Goal: Task Accomplishment & Management: Manage account settings

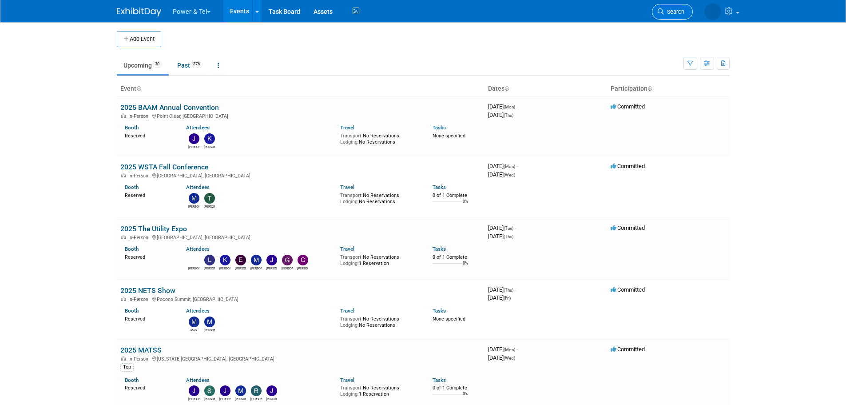
click at [680, 14] on span "Search" at bounding box center [674, 11] width 20 height 7
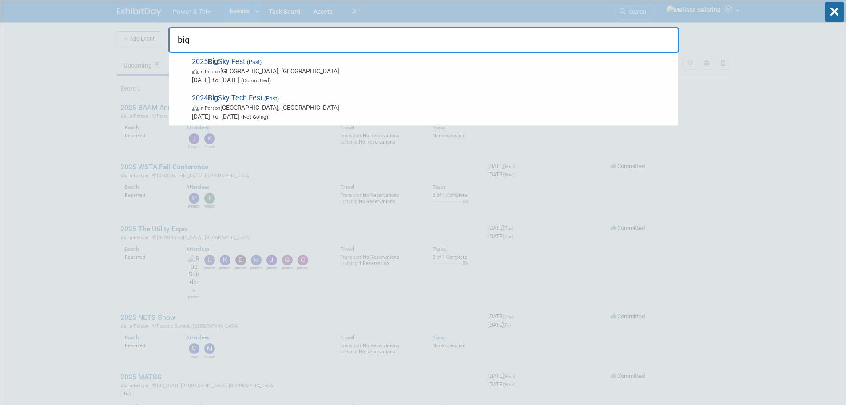
type input "big"
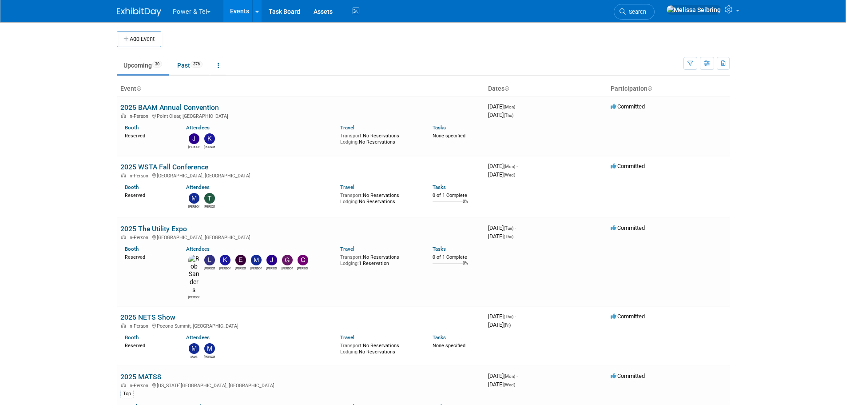
drag, startPoint x: 677, startPoint y: 9, endPoint x: 672, endPoint y: 11, distance: 5.8
click at [646, 8] on span "Search" at bounding box center [636, 11] width 20 height 7
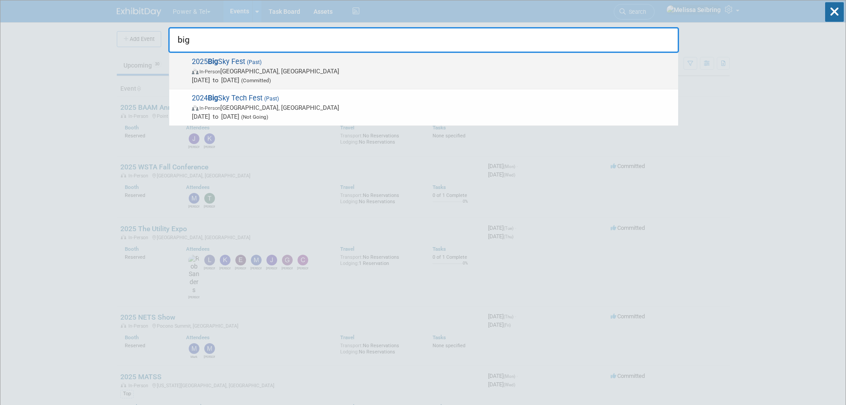
click at [210, 63] on strong "Big" at bounding box center [213, 61] width 10 height 8
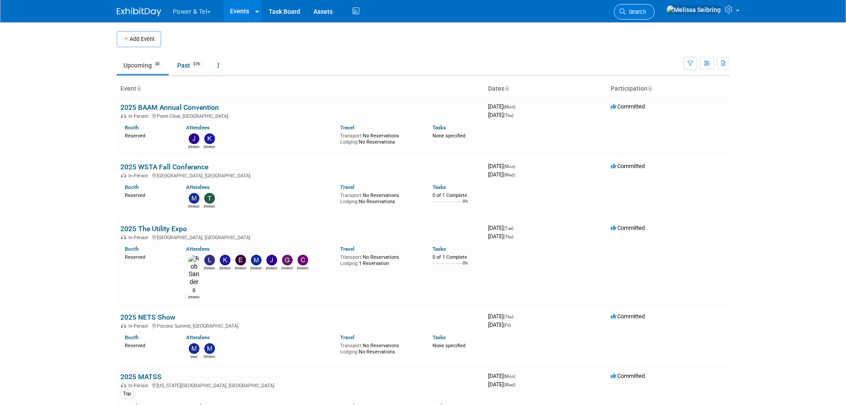
click at [646, 12] on span "Search" at bounding box center [636, 11] width 20 height 7
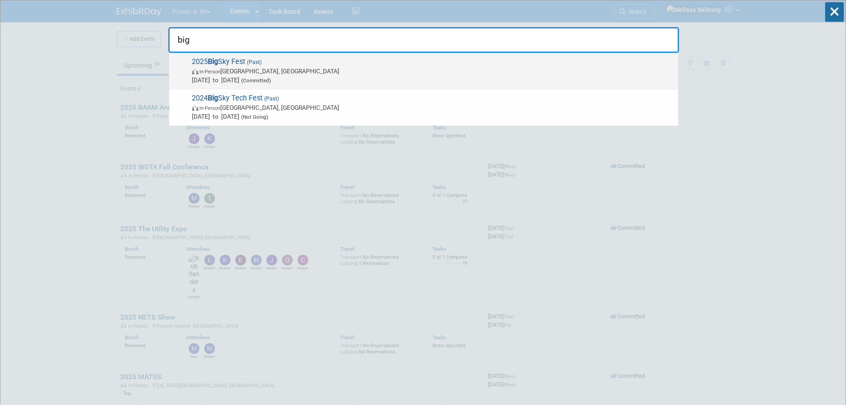
type input "big"
click at [667, 78] on span "Mar 3, 2025 to Mar 5, 2025 (Committed)" at bounding box center [433, 79] width 482 height 9
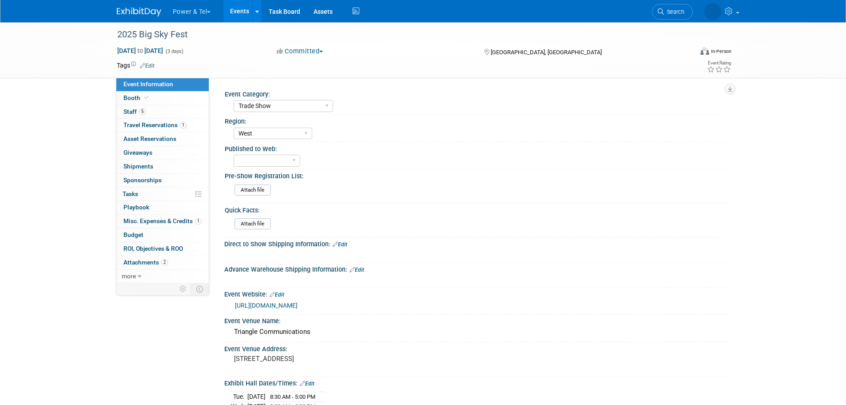
select select "Trade Show"
select select "West"
click at [183, 289] on icon at bounding box center [182, 289] width 7 height 7
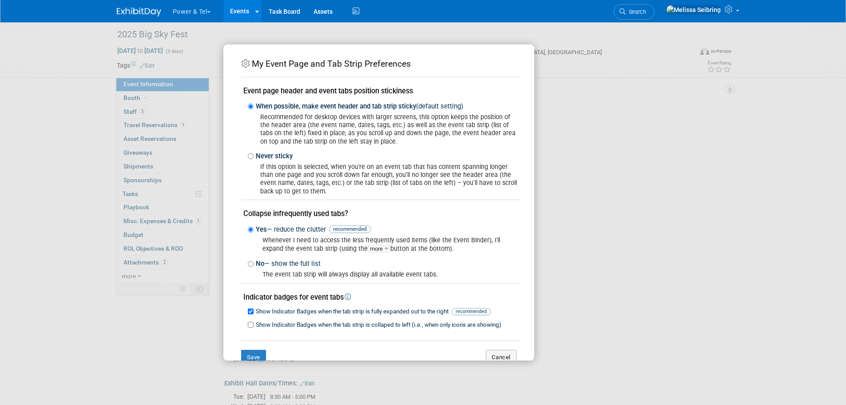
click at [635, 84] on div "My Event Page and Tab Strip Preferences Event page header and event tabs positi…" at bounding box center [423, 202] width 846 height 405
click at [498, 357] on button "Cancel" at bounding box center [501, 356] width 31 height 15
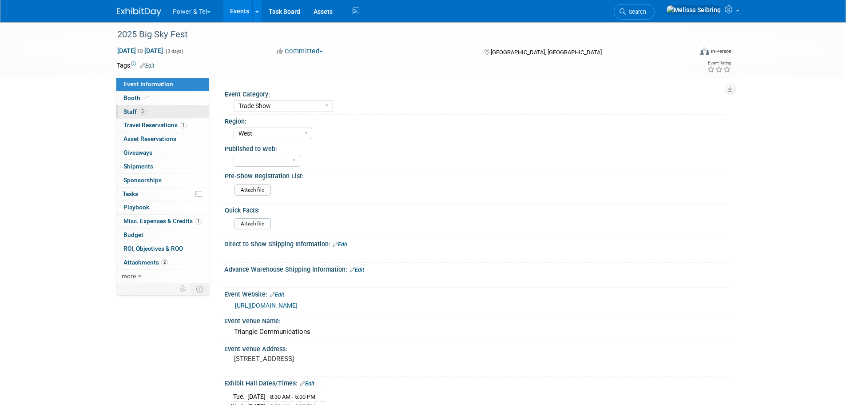
click at [128, 111] on span "Staff 5" at bounding box center [134, 111] width 22 height 7
select select "Trade Show"
select select "West"
click at [261, 10] on link at bounding box center [256, 11] width 9 height 22
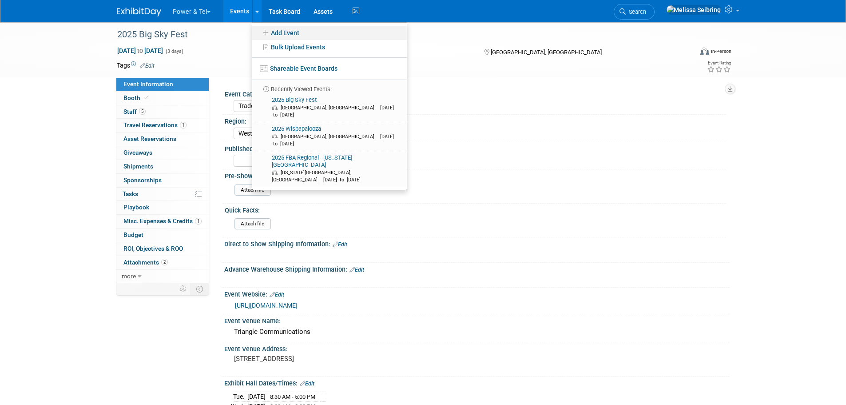
click at [289, 32] on link "Add Event" at bounding box center [329, 33] width 155 height 14
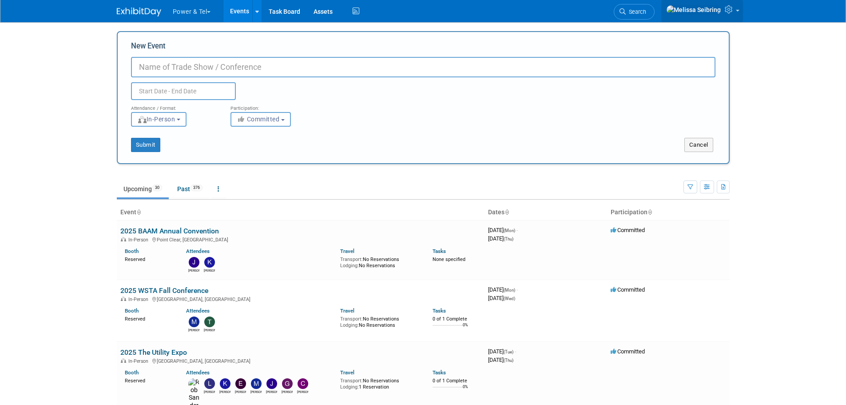
click at [730, 12] on icon at bounding box center [730, 9] width 10 height 8
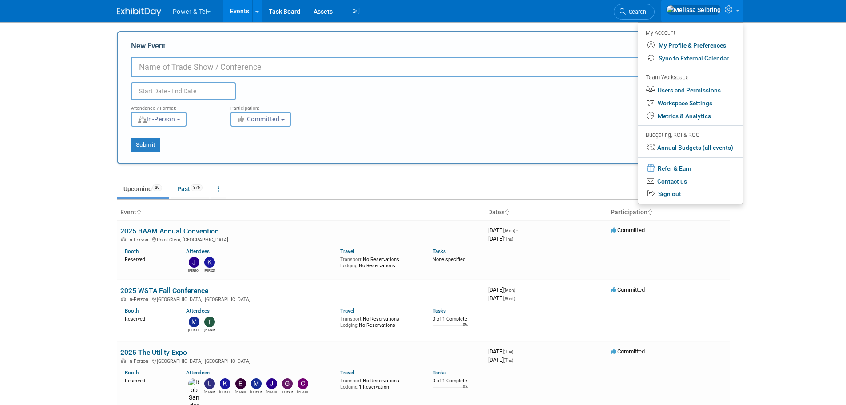
click at [790, 52] on body "Power & Tel Choose Workspace: Power & Tel Power & Tel Events Add Event Bulk Upl…" at bounding box center [423, 202] width 846 height 405
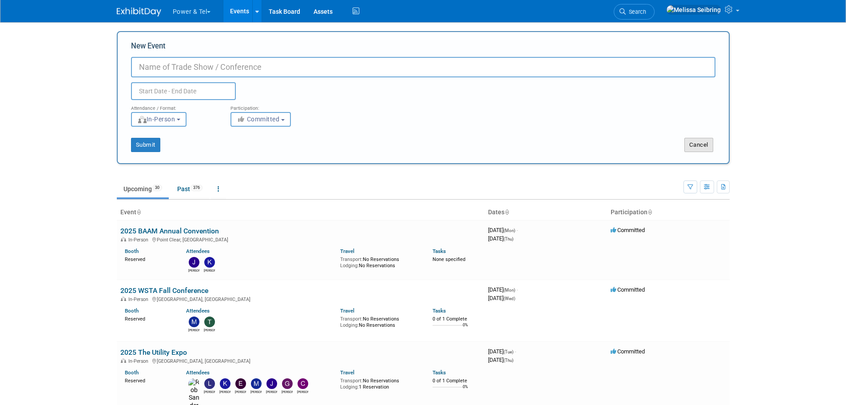
click at [702, 141] on button "Cancel" at bounding box center [698, 145] width 29 height 14
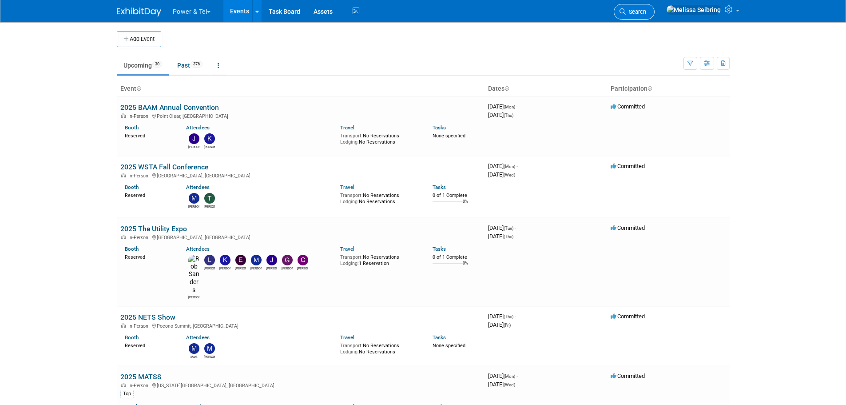
click at [655, 8] on link "Search" at bounding box center [634, 12] width 41 height 16
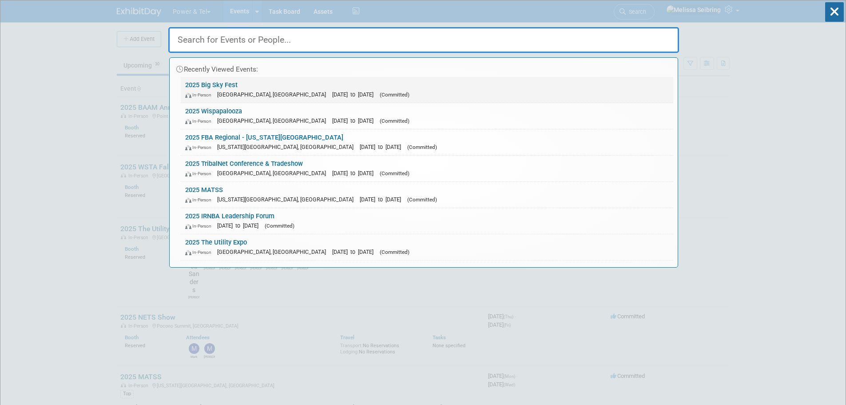
click at [210, 84] on link "2025 Big Sky Fest In-Person Havre, MT Mar 3, 2025 to Mar 5, 2025 (Committed)" at bounding box center [427, 90] width 492 height 26
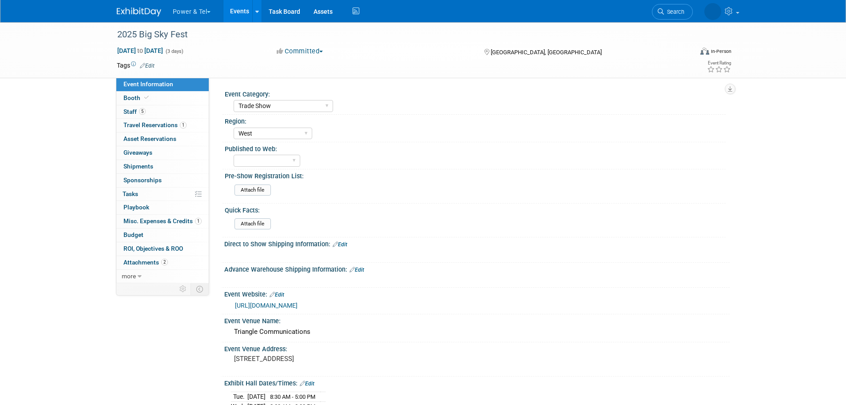
select select "Trade Show"
select select "West"
click at [730, 9] on icon at bounding box center [730, 9] width 10 height 8
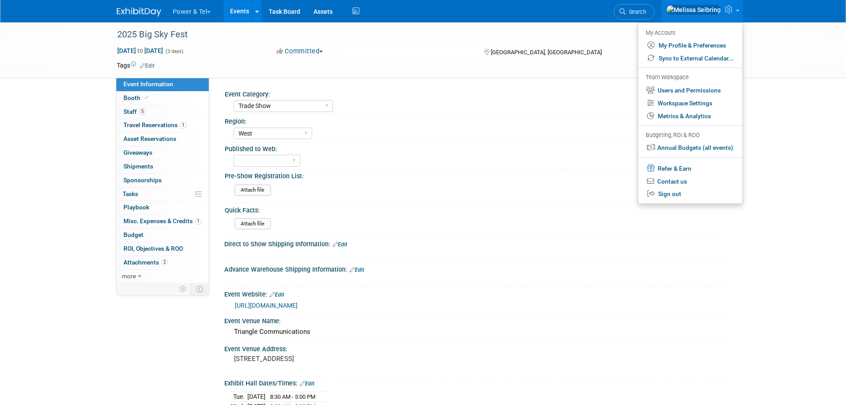
click at [476, 122] on div "Region:" at bounding box center [475, 120] width 501 height 11
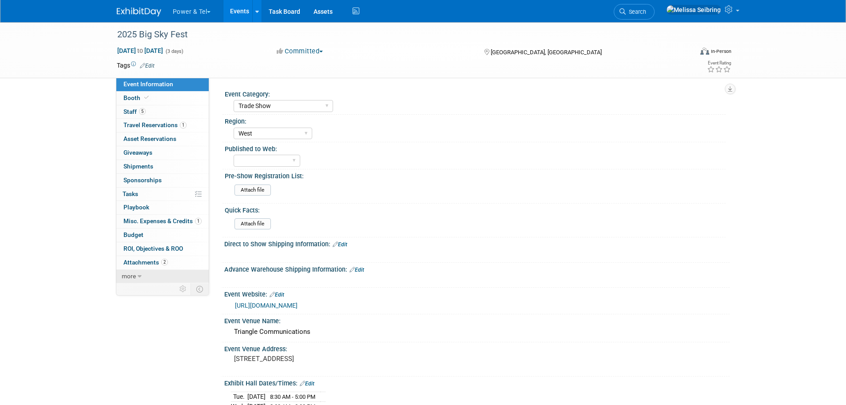
click at [139, 277] on icon at bounding box center [140, 276] width 4 height 6
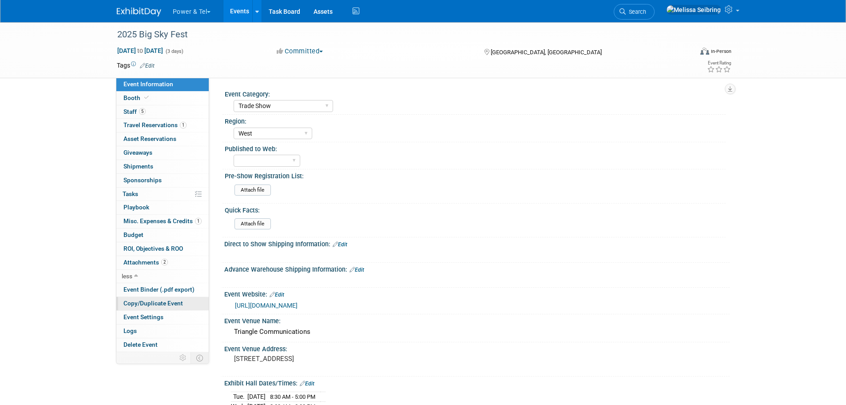
click at [151, 302] on span "Copy/Duplicate Event" at bounding box center [153, 302] width 60 height 7
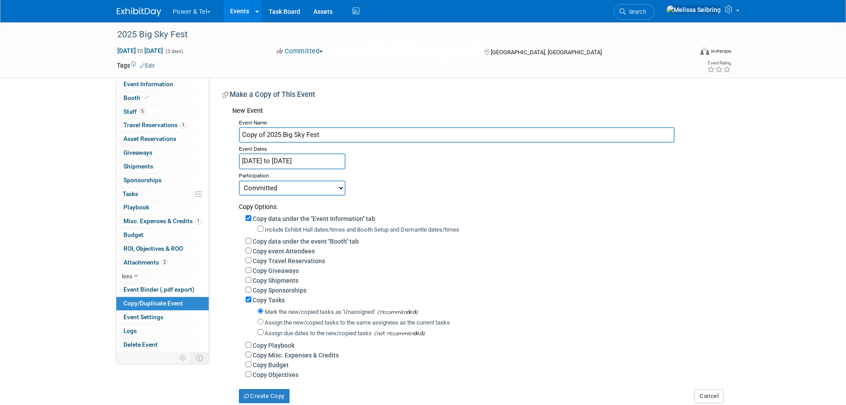
drag, startPoint x: 265, startPoint y: 133, endPoint x: 159, endPoint y: 78, distance: 120.2
click at [179, 100] on div "Event Information Event Info Booth Booth 5 Staff 5 Staff 1 Travel Reservations …" at bounding box center [423, 212] width 626 height 381
click at [257, 135] on input "2025 Big Sky Fest" at bounding box center [457, 135] width 436 height 16
type input "2026 Big Sky Fest"
click at [334, 162] on input "Mar 3, 2025 to Mar 5, 2025" at bounding box center [292, 161] width 107 height 16
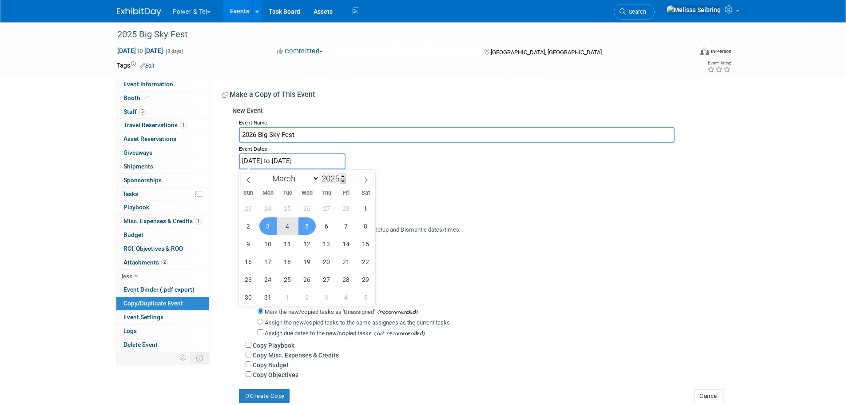
click at [345, 182] on span at bounding box center [343, 180] width 6 height 5
click at [345, 173] on span at bounding box center [343, 175] width 6 height 5
click at [345, 174] on span at bounding box center [343, 175] width 6 height 5
type input "2026"
click at [269, 207] on span "2" at bounding box center [267, 207] width 17 height 17
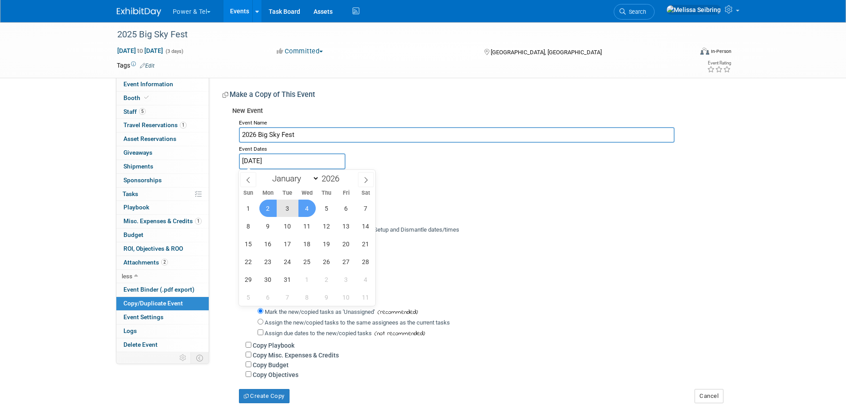
click at [317, 207] on div "1 2 3 4 5 6 7 8 9 10 11 12 13 14 15 16 17 18 19 20 21 22 23 24 25 26 27 28 29 3…" at bounding box center [307, 252] width 137 height 107
click at [311, 208] on span "4" at bounding box center [306, 207] width 17 height 17
type input "[DATE] to [DATE]"
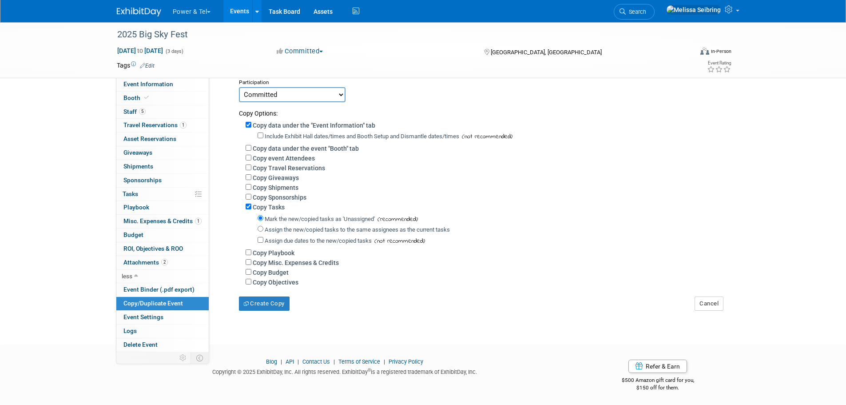
scroll to position [100, 0]
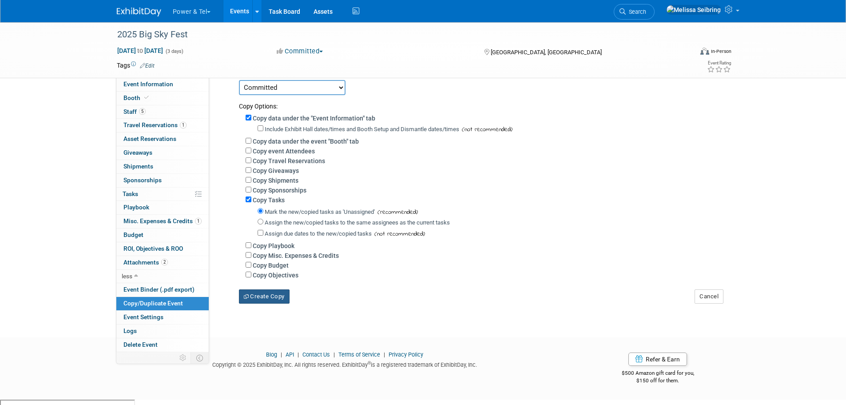
click at [263, 299] on button "Create Copy" at bounding box center [264, 296] width 51 height 14
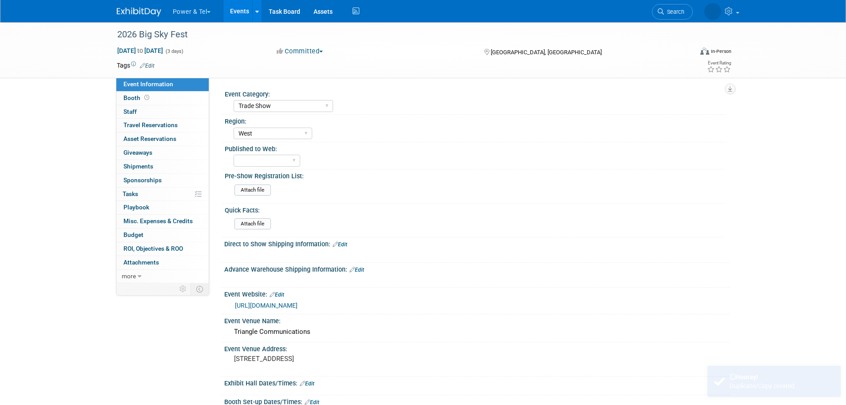
select select "Trade Show"
select select "West"
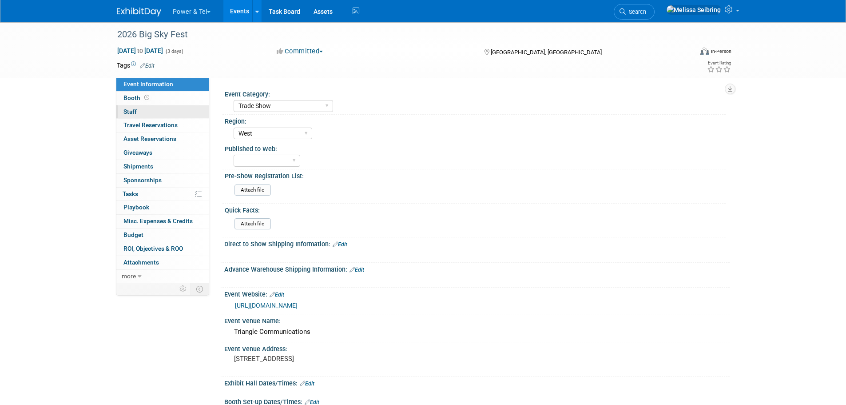
drag, startPoint x: 127, startPoint y: 112, endPoint x: 135, endPoint y: 112, distance: 8.4
click at [127, 112] on span "Staff 0" at bounding box center [129, 111] width 13 height 7
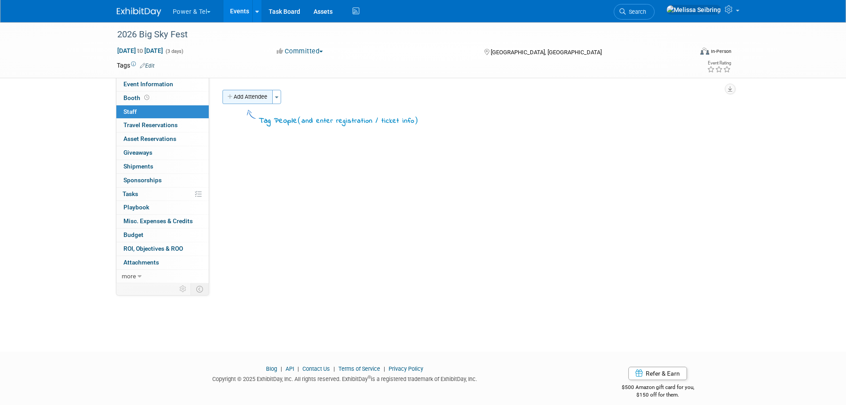
click at [256, 99] on button "Add Attendee" at bounding box center [247, 97] width 50 height 14
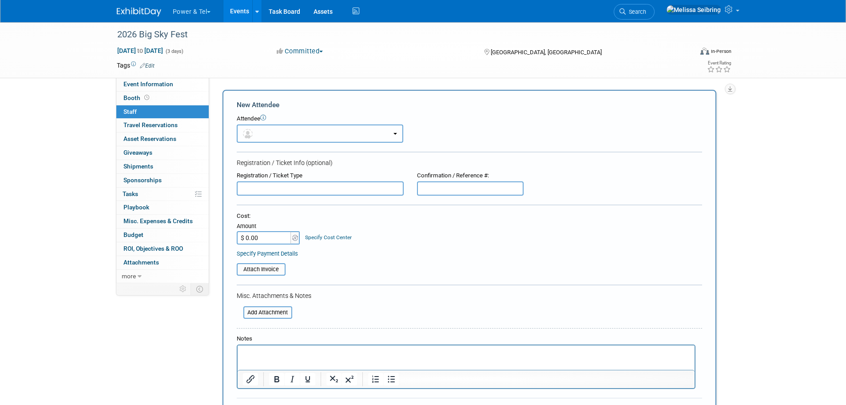
click at [257, 131] on button "button" at bounding box center [320, 133] width 167 height 18
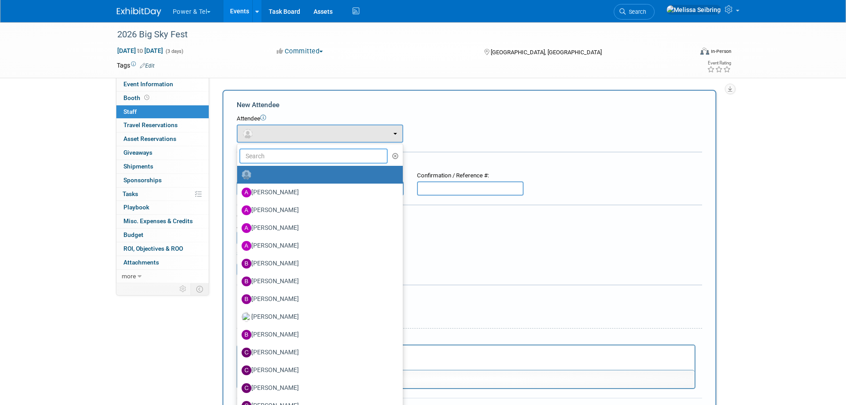
click at [270, 148] on input "text" at bounding box center [313, 155] width 149 height 15
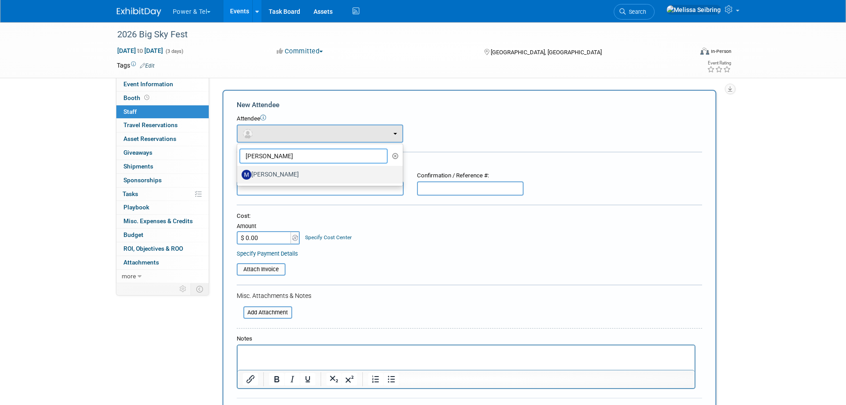
type input "[PERSON_NAME]"
click at [288, 170] on label "[PERSON_NAME]" at bounding box center [318, 174] width 152 height 14
click at [238, 171] on input "[PERSON_NAME]" at bounding box center [236, 174] width 6 height 6
select select "0b287468-c6a7-41cc-89e4-95a8136f5696"
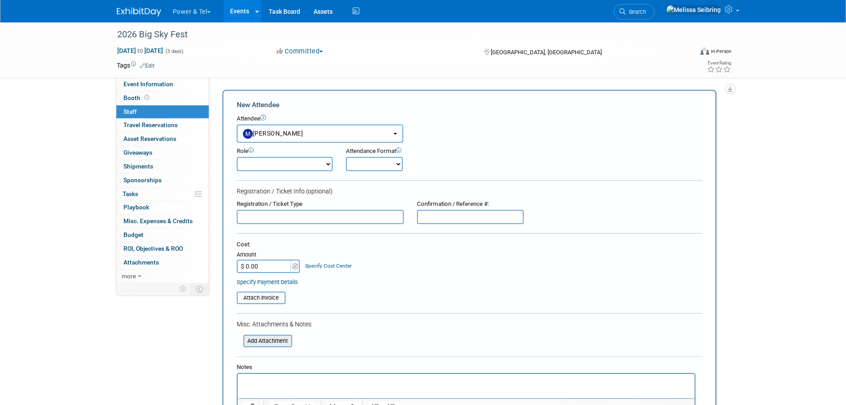
click at [281, 337] on input "file" at bounding box center [239, 340] width 106 height 11
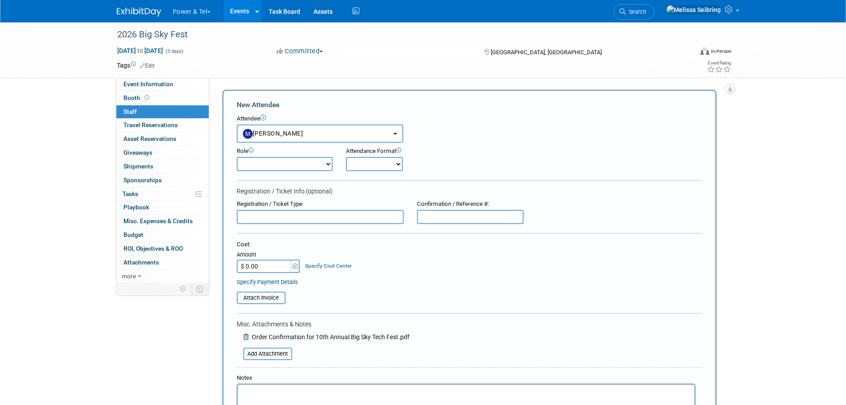
drag, startPoint x: 281, startPoint y: 337, endPoint x: 183, endPoint y: 11, distance: 341.1
click at [185, 13] on button "Power & Tel" at bounding box center [197, 10] width 50 height 20
click at [281, 269] on input "$ 0.00" at bounding box center [265, 265] width 56 height 13
type input "$ 520.00"
click at [492, 324] on div "Misc. Attachments & Notes" at bounding box center [469, 323] width 465 height 9
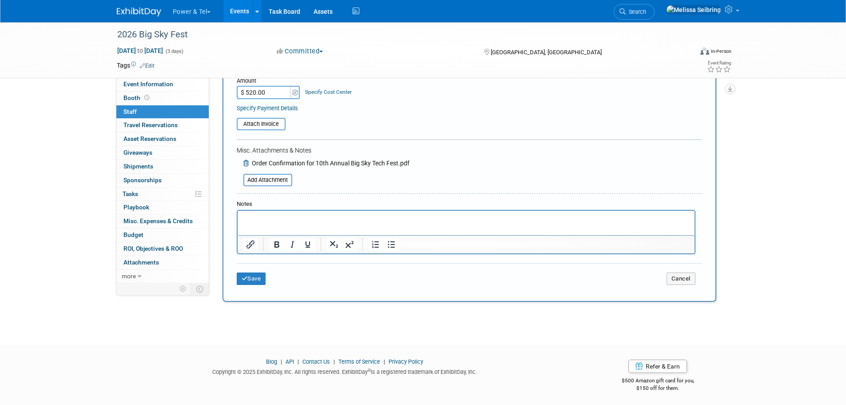
scroll to position [176, 0]
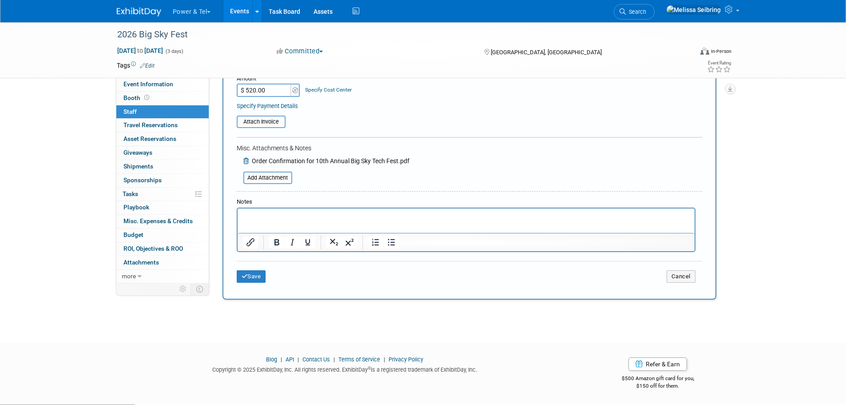
click at [251, 268] on div "Save Cancel" at bounding box center [469, 275] width 465 height 28
click at [255, 278] on button "Save" at bounding box center [251, 276] width 29 height 12
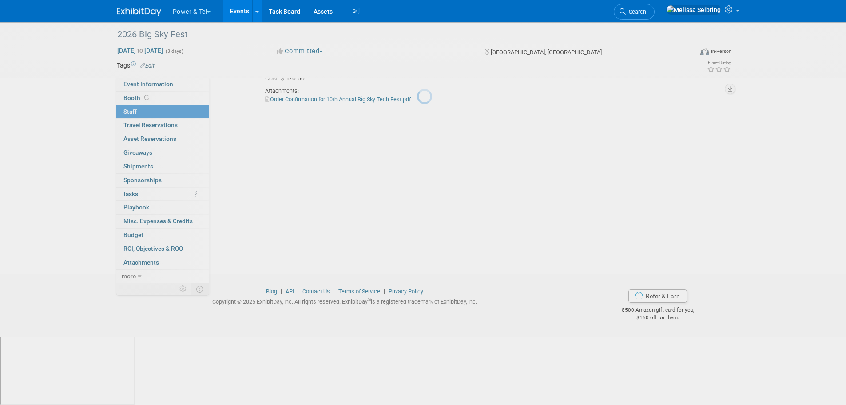
scroll to position [9, 0]
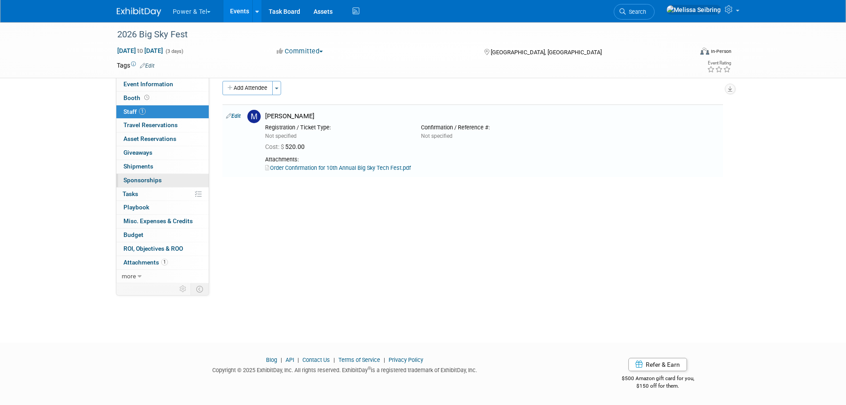
click at [147, 179] on span "Sponsorships 0" at bounding box center [142, 179] width 38 height 7
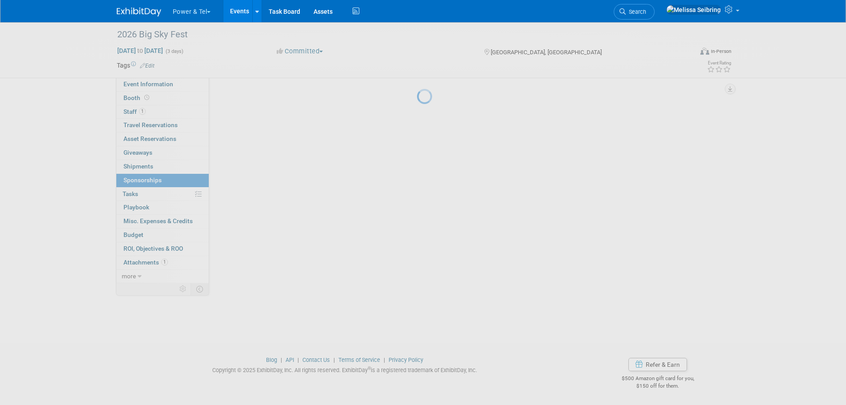
scroll to position [0, 0]
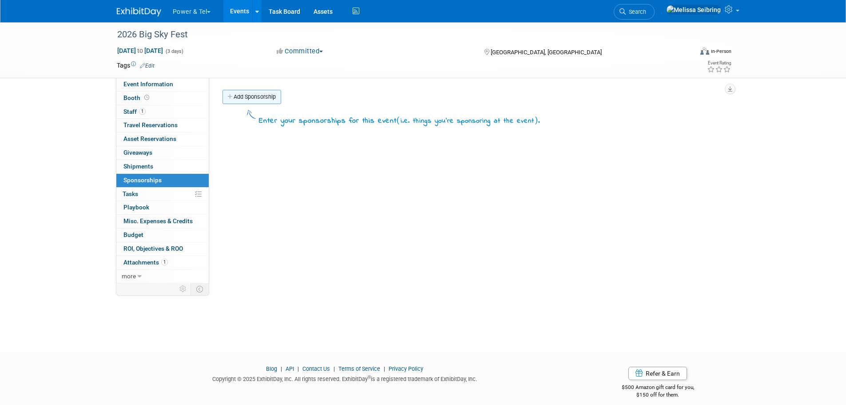
click at [247, 96] on link "Add Sponsorship" at bounding box center [251, 97] width 59 height 14
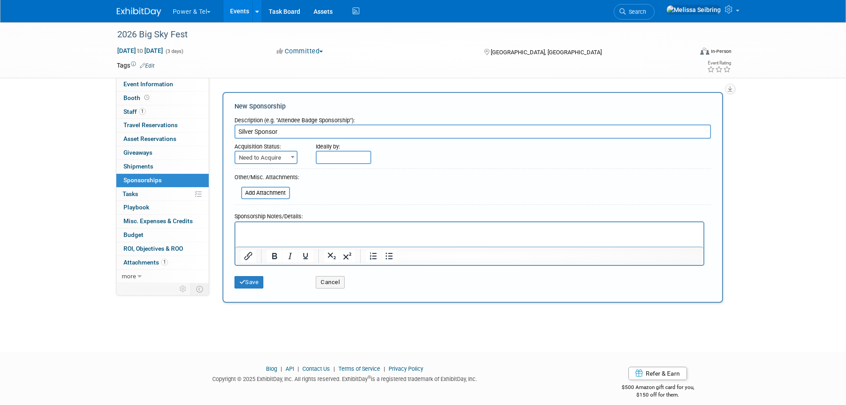
type input "Silver Sponsor"
click at [253, 152] on span "Need to Acquire" at bounding box center [265, 157] width 61 height 12
select select "2"
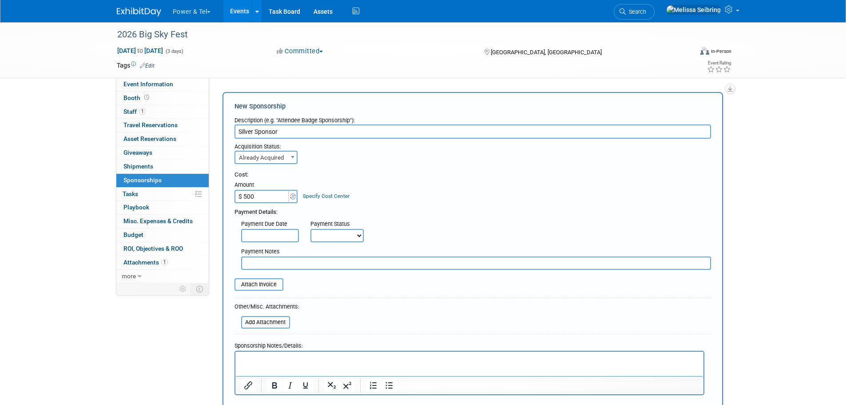
type input "$ 500.00"
click at [358, 281] on table "Attach Invoice" at bounding box center [472, 284] width 476 height 12
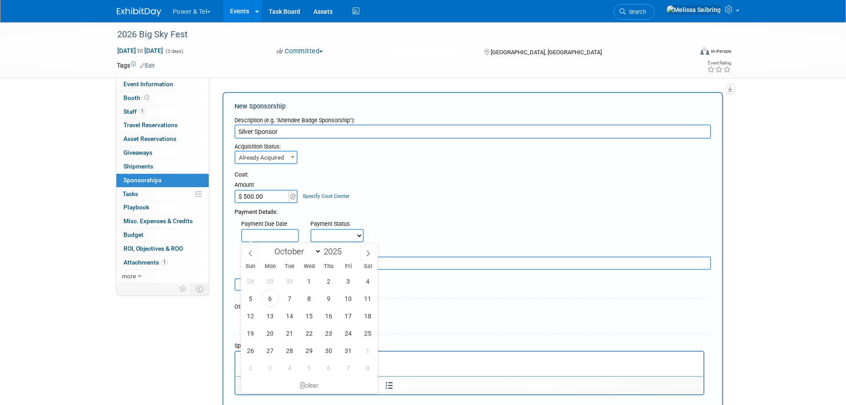
click at [267, 233] on input "text" at bounding box center [270, 235] width 58 height 13
click at [272, 300] on span "6" at bounding box center [270, 298] width 17 height 17
type input "[DATE]"
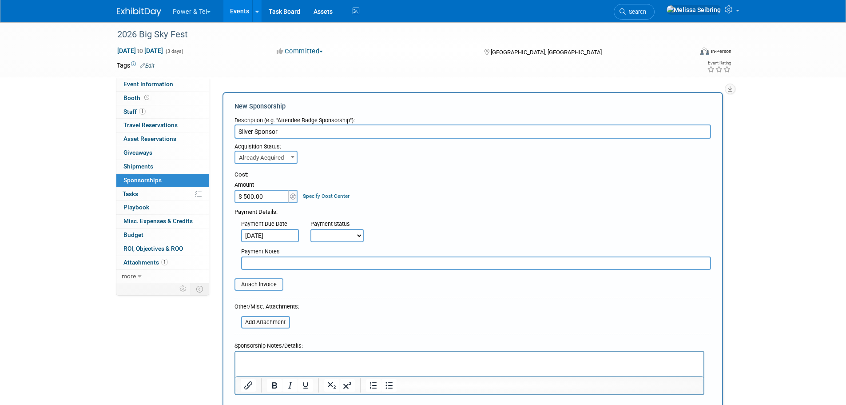
click at [341, 231] on select "Not Paid Yet Partially Paid Paid in Full" at bounding box center [336, 235] width 53 height 13
select select "1"
click at [310, 229] on select "Not Paid Yet Partially Paid Paid in Full" at bounding box center [336, 235] width 53 height 13
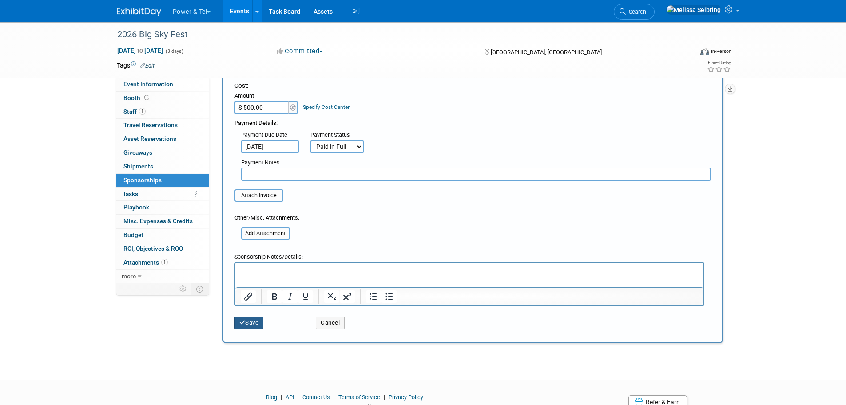
click at [260, 325] on button "Save" at bounding box center [248, 322] width 29 height 12
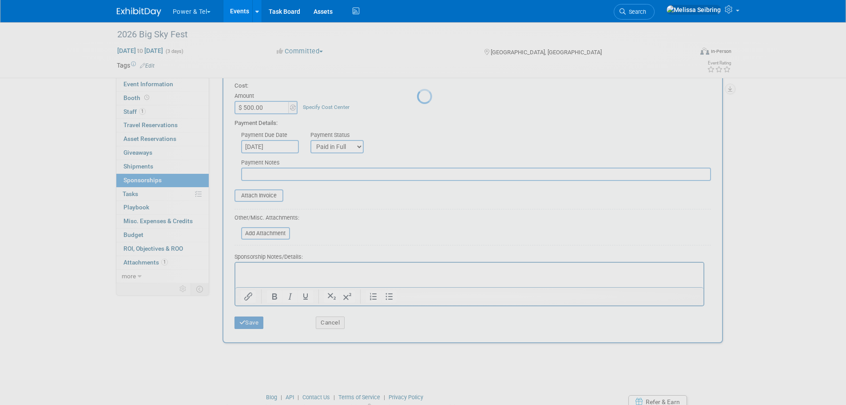
scroll to position [9, 0]
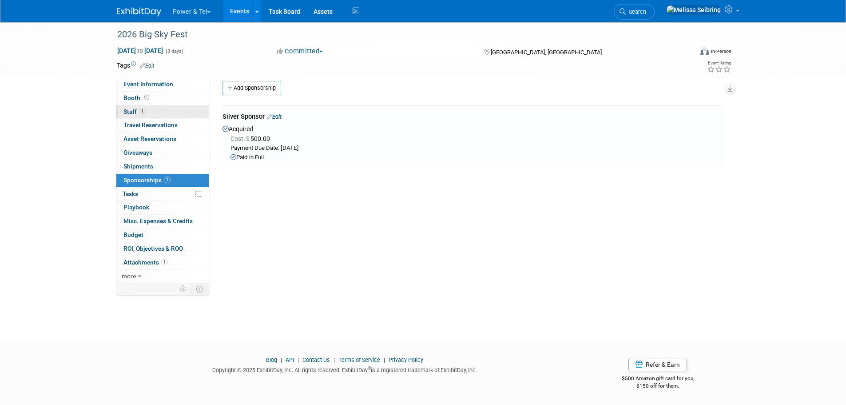
click at [132, 109] on span "Staff 1" at bounding box center [134, 111] width 22 height 7
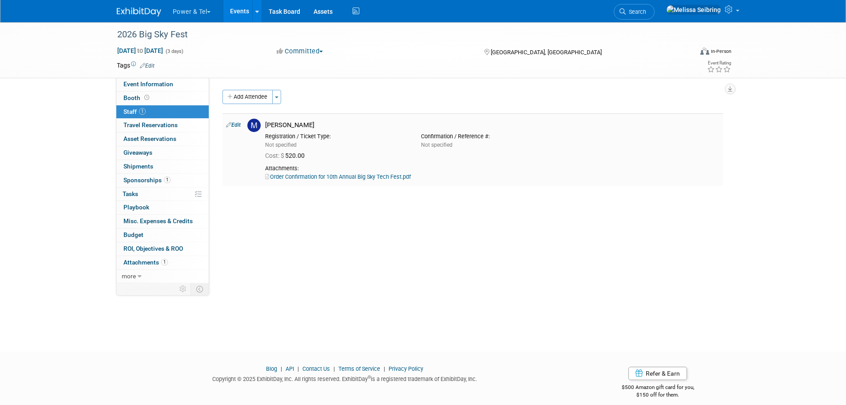
click at [236, 127] on link "Edit" at bounding box center [233, 125] width 15 height 6
select select "0b287468-c6a7-41cc-89e4-95a8136f5696"
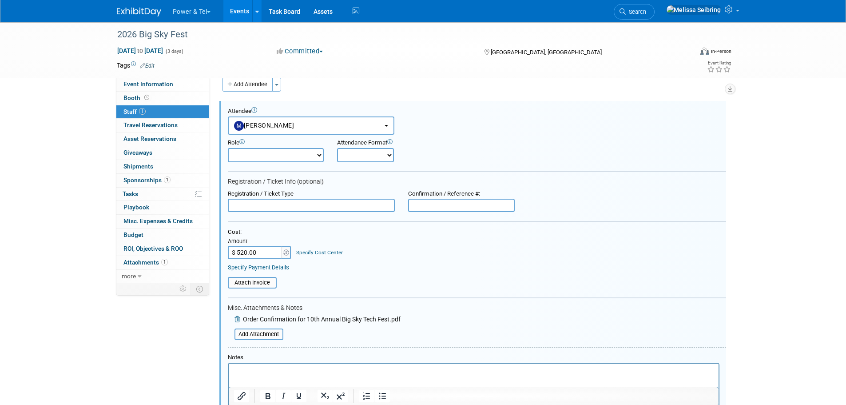
click at [265, 252] on input "$ 520.00" at bounding box center [256, 252] width 56 height 13
type input "$ 20.00"
drag, startPoint x: 719, startPoint y: 270, endPoint x: 709, endPoint y: 277, distance: 12.0
click at [718, 270] on div "Specify Payment Details" at bounding box center [477, 267] width 498 height 8
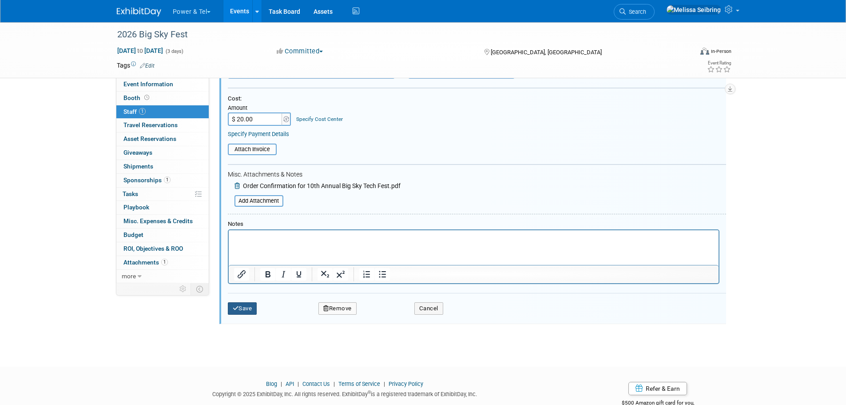
click at [250, 314] on button "Save" at bounding box center [242, 308] width 29 height 12
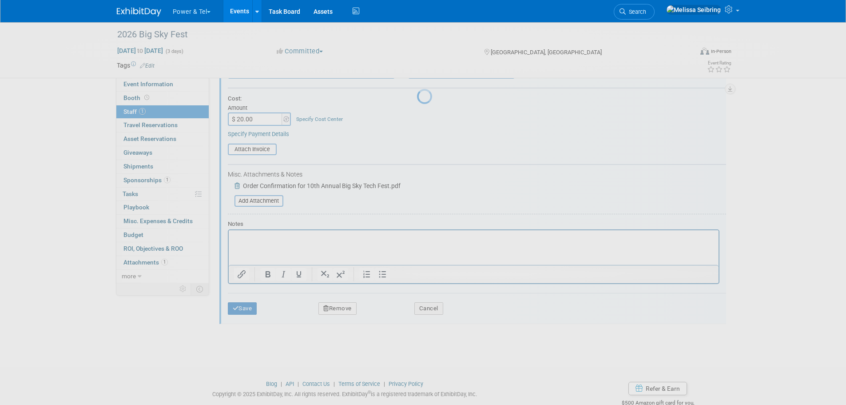
scroll to position [9, 0]
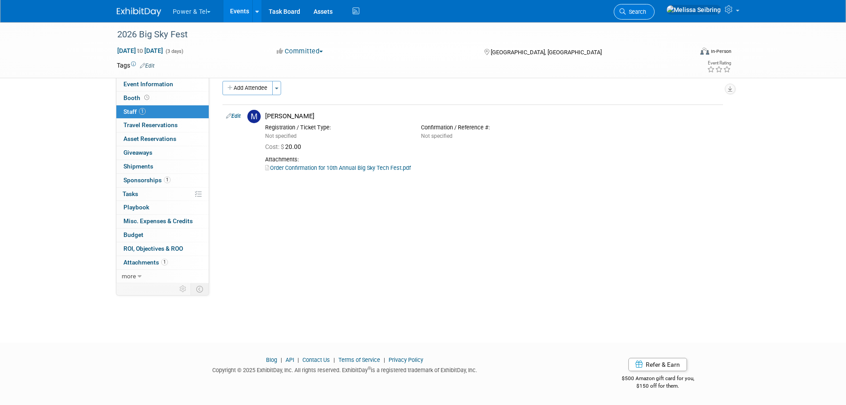
click at [646, 12] on span "Search" at bounding box center [636, 11] width 20 height 7
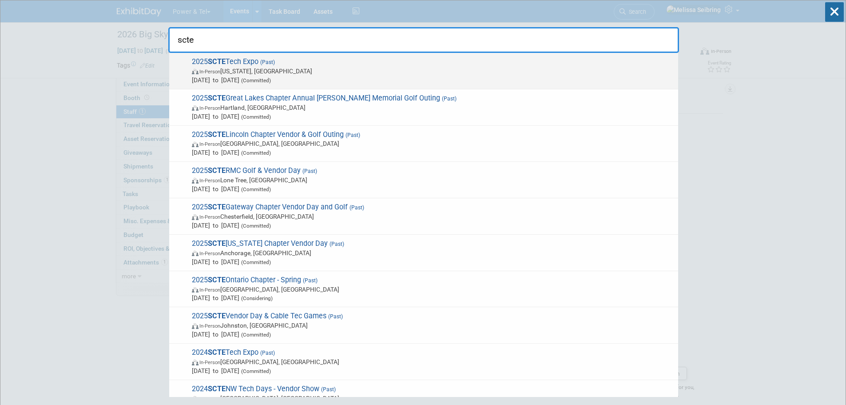
type input "scte"
click at [218, 61] on strong "SCTE" at bounding box center [217, 61] width 18 height 8
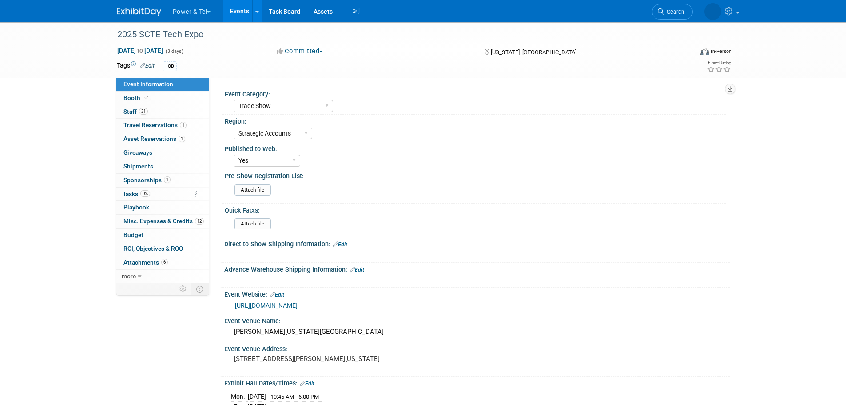
select select "Trade Show"
select select "Strategic Accounts"
select select "Yes"
click at [150, 262] on span "Attachments 6" at bounding box center [145, 261] width 44 height 7
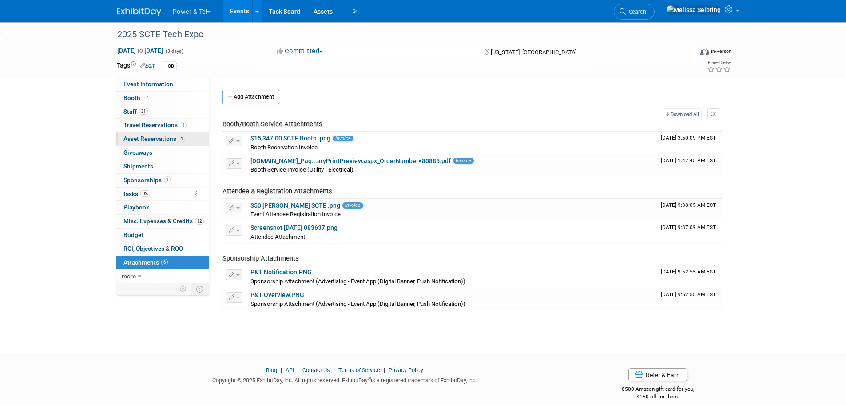
click at [175, 138] on span "Asset Reservations 1" at bounding box center [154, 138] width 62 height 7
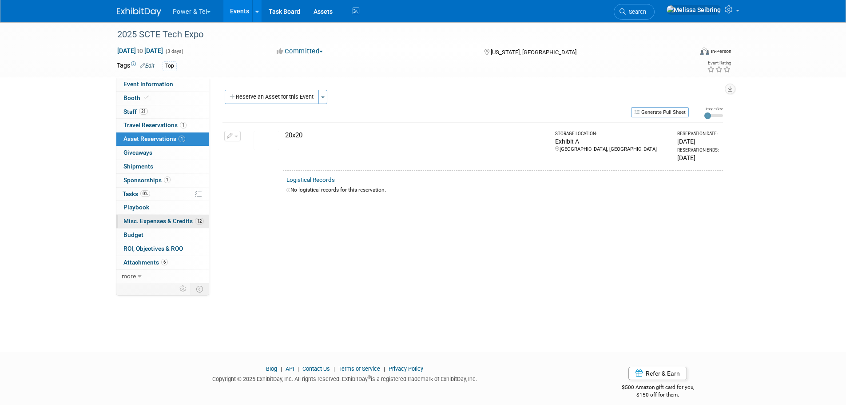
click at [159, 222] on span "Misc. Expenses & Credits 12" at bounding box center [163, 220] width 80 height 7
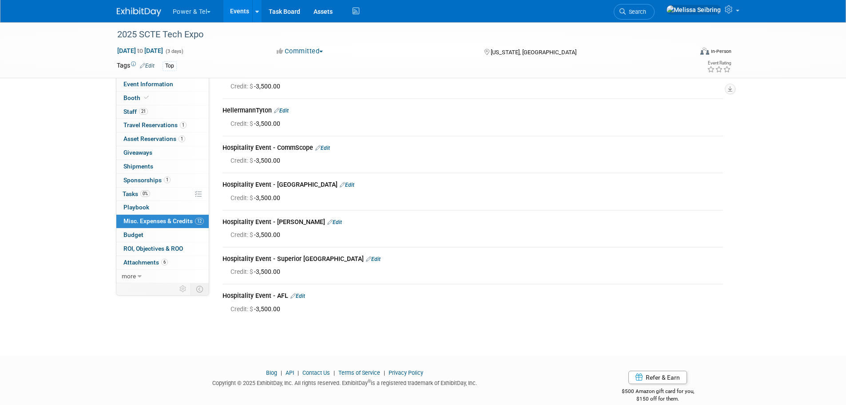
scroll to position [250, 0]
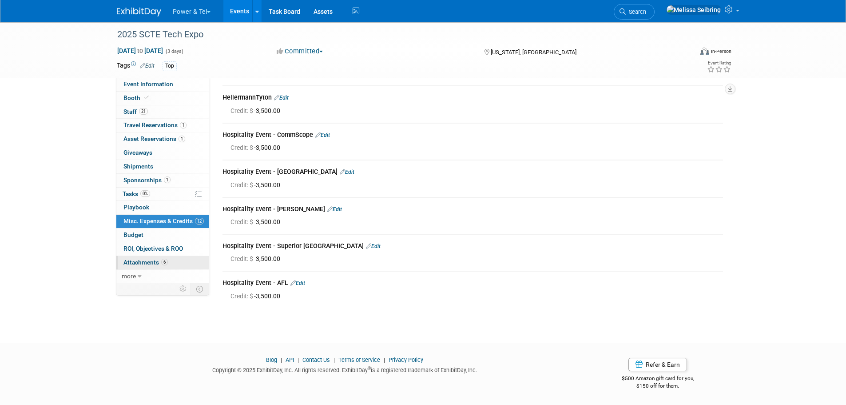
click at [140, 261] on span "Attachments 6" at bounding box center [145, 261] width 44 height 7
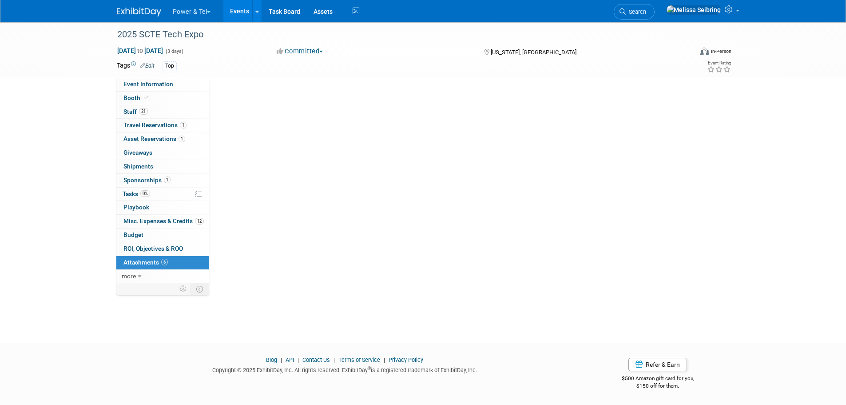
scroll to position [0, 0]
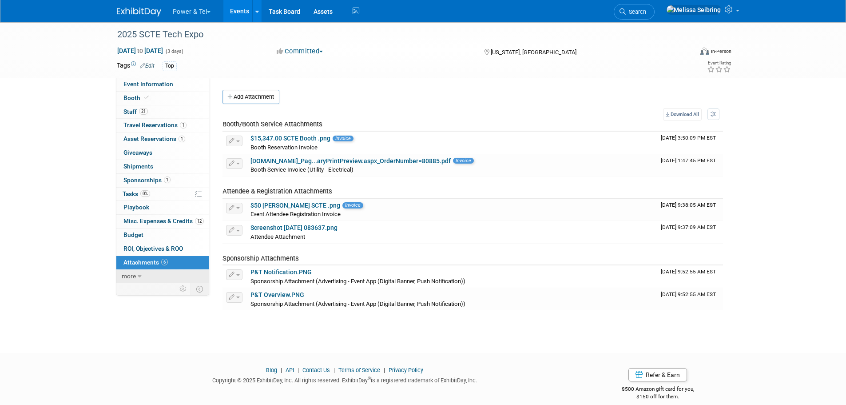
click at [138, 277] on icon at bounding box center [140, 276] width 4 height 6
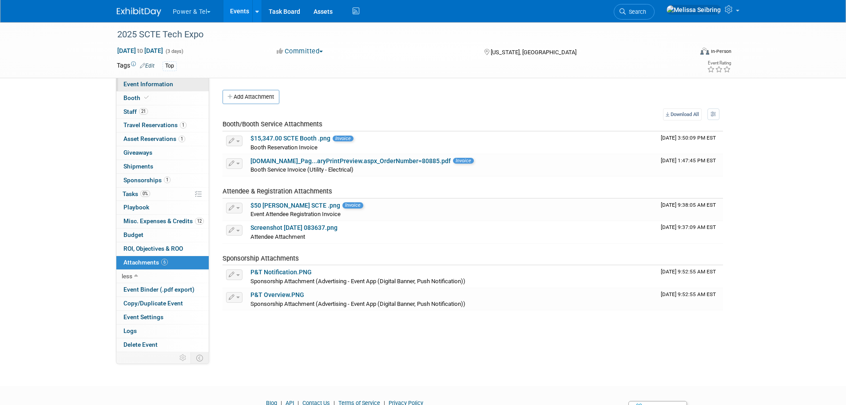
drag, startPoint x: 147, startPoint y: 84, endPoint x: 157, endPoint y: 90, distance: 12.0
click at [147, 84] on span "Event Information" at bounding box center [148, 83] width 50 height 7
select select "Trade Show"
select select "Strategic Accounts"
select select "Yes"
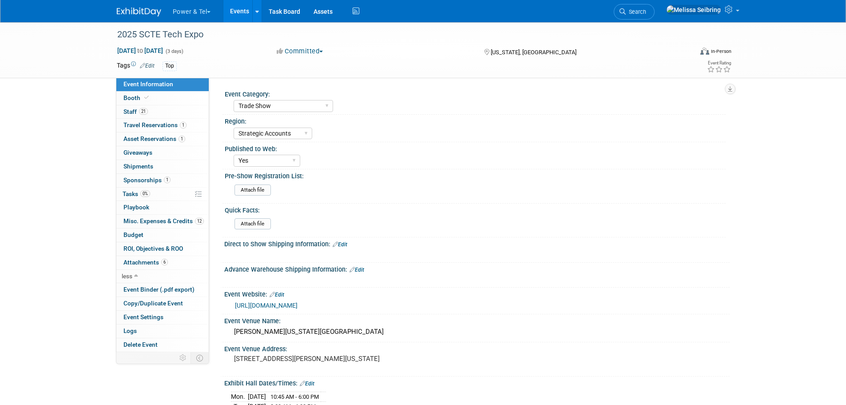
click at [298, 308] on link "https://techexpo.scte.org/exhibit-in-2025/" at bounding box center [266, 305] width 63 height 7
